Goal: Complete application form

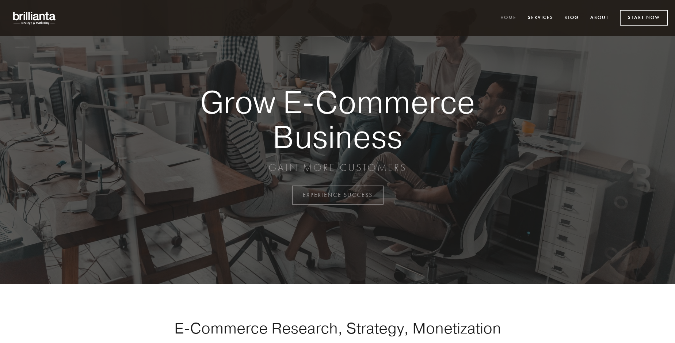
scroll to position [1914, 0]
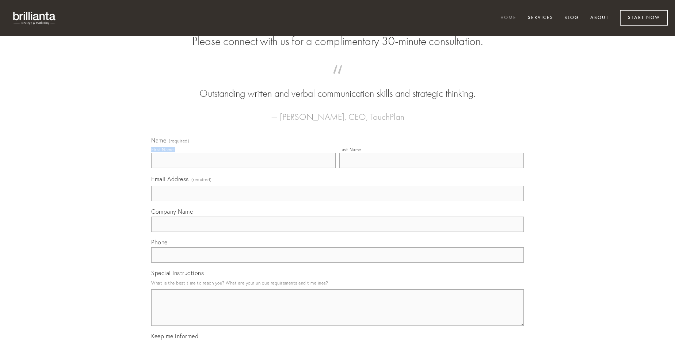
type input "[PERSON_NAME]"
click at [431, 168] on input "Last Name" at bounding box center [431, 160] width 184 height 15
type input "[PERSON_NAME]"
click at [337, 201] on input "Email Address (required)" at bounding box center [337, 193] width 372 height 15
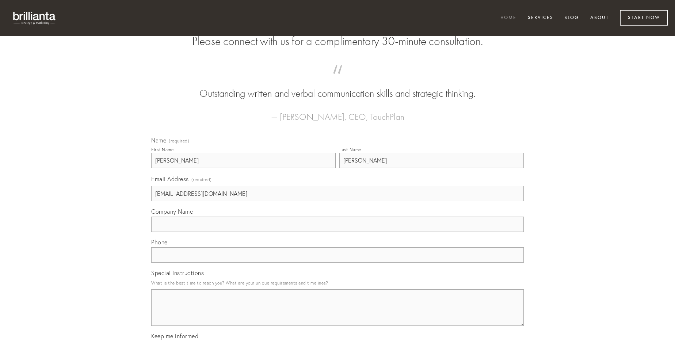
type input "[EMAIL_ADDRESS][DOMAIN_NAME]"
click at [337, 232] on input "Company Name" at bounding box center [337, 224] width 372 height 15
type input "cupressus"
click at [337, 263] on input "text" at bounding box center [337, 254] width 372 height 15
click at [337, 314] on textarea "Special Instructions" at bounding box center [337, 307] width 372 height 37
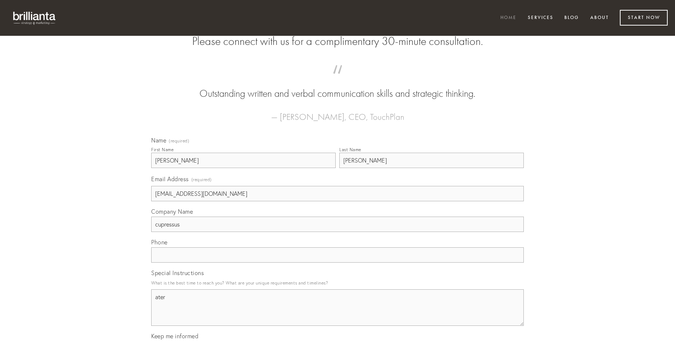
type textarea "ater"
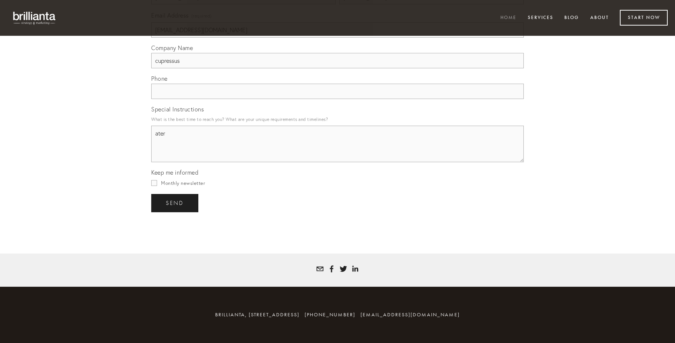
click at [175, 203] on span "send" at bounding box center [175, 203] width 18 height 7
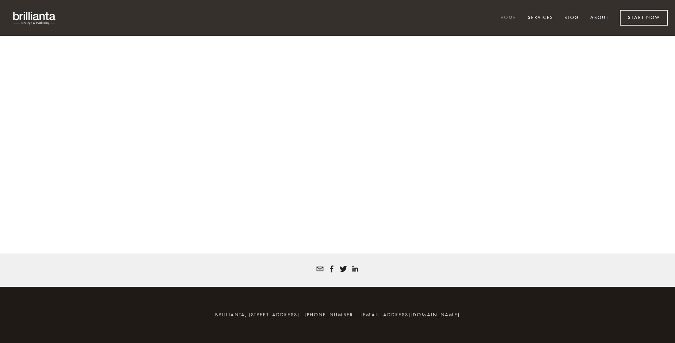
scroll to position [1904, 0]
